Goal: Entertainment & Leisure: Consume media (video, audio)

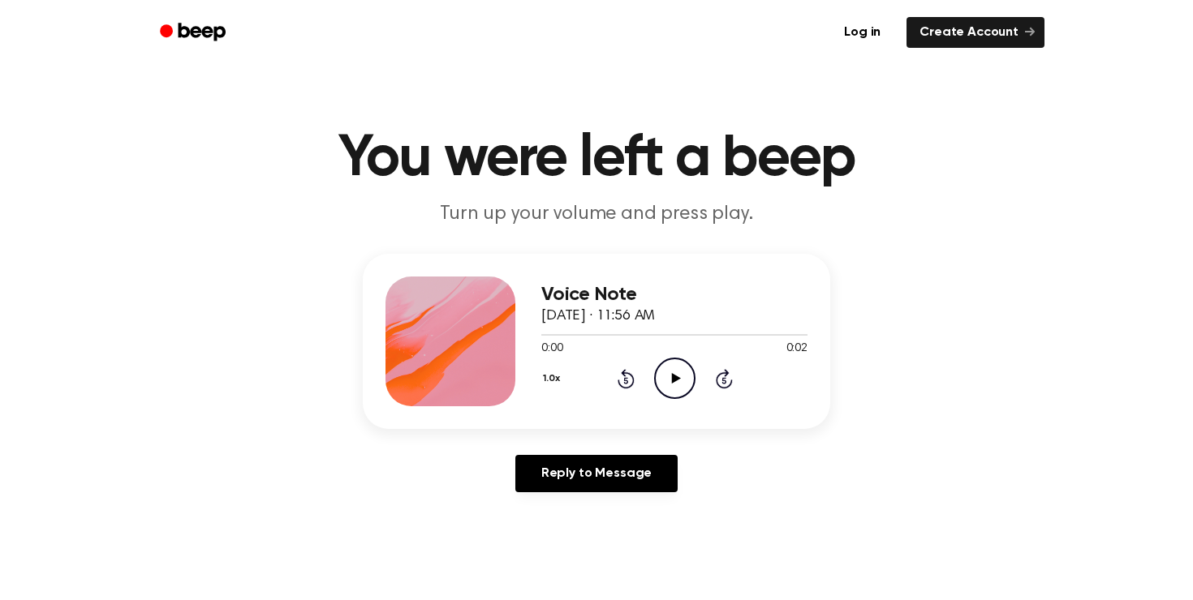
click at [673, 376] on icon at bounding box center [675, 378] width 9 height 11
click at [681, 376] on icon "Play Audio" at bounding box center [674, 378] width 41 height 41
click at [671, 384] on icon "Play Audio" at bounding box center [674, 378] width 41 height 41
click at [685, 374] on icon "Play Audio" at bounding box center [674, 378] width 41 height 41
